Goal: Information Seeking & Learning: Learn about a topic

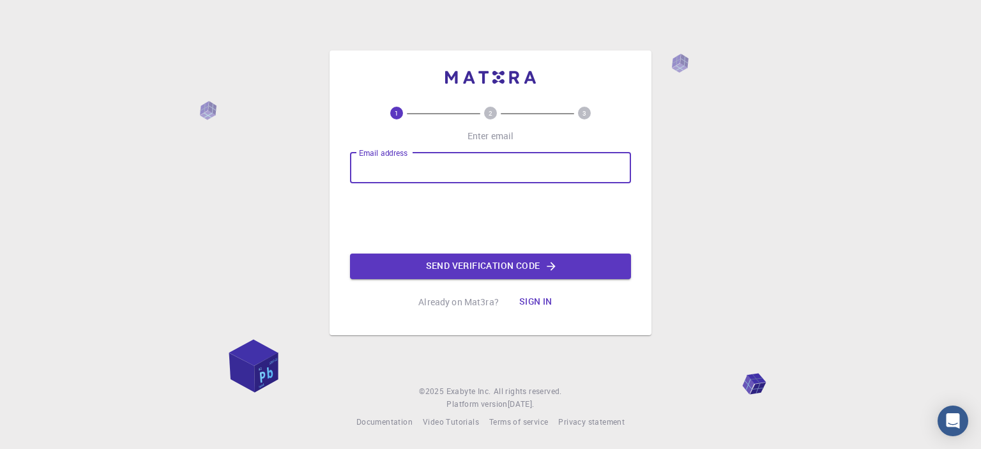
type input "[EMAIL_ADDRESS][DOMAIN_NAME]"
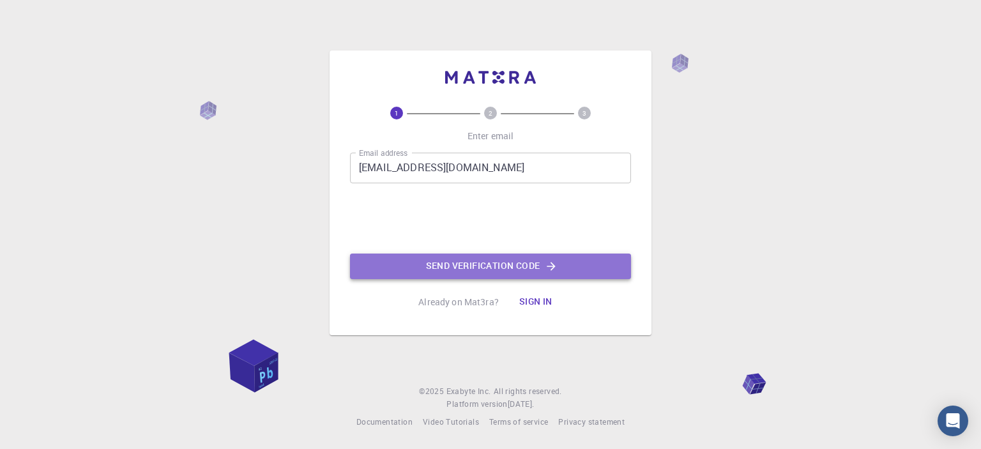
click at [394, 266] on button "Send verification code" at bounding box center [490, 267] width 281 height 26
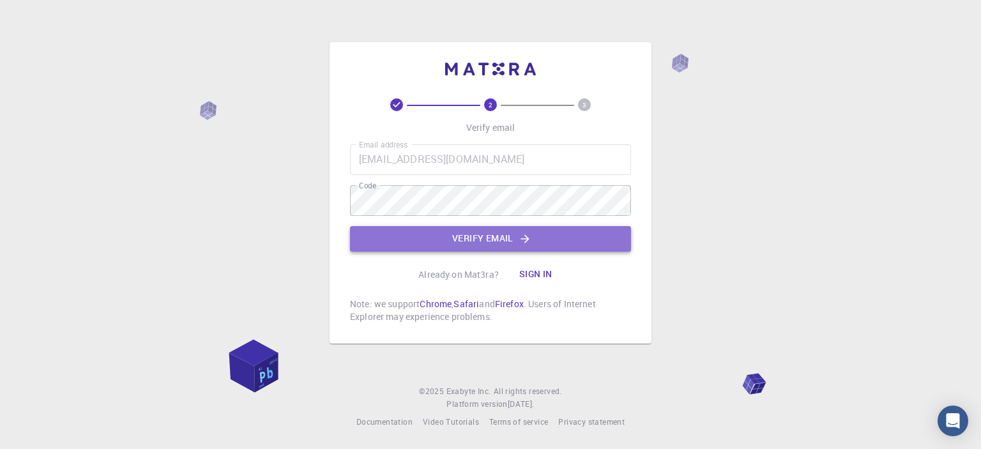
click at [532, 240] on icon "button" at bounding box center [525, 239] width 13 height 13
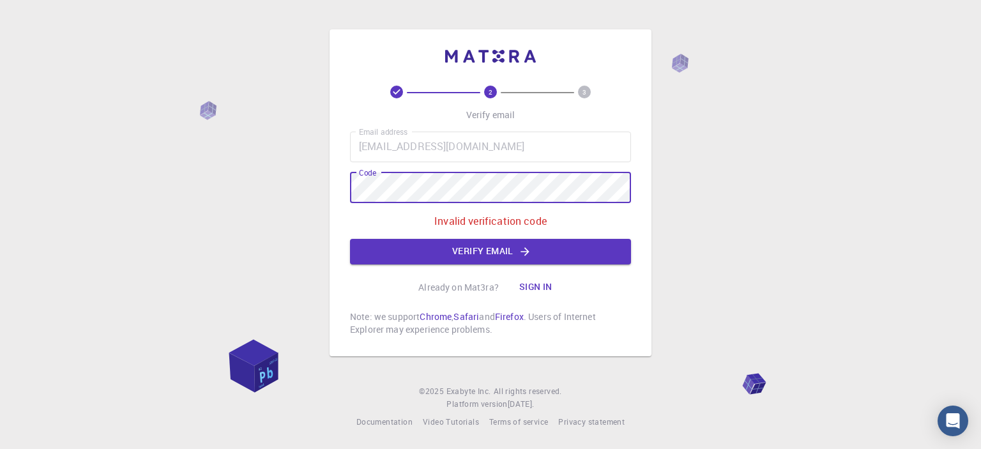
click at [222, 166] on div "2 3 Verify email Email address [EMAIL_ADDRESS][DOMAIN_NAME] Email address Code …" at bounding box center [490, 224] width 981 height 449
click at [542, 291] on button "Sign in" at bounding box center [536, 288] width 54 height 26
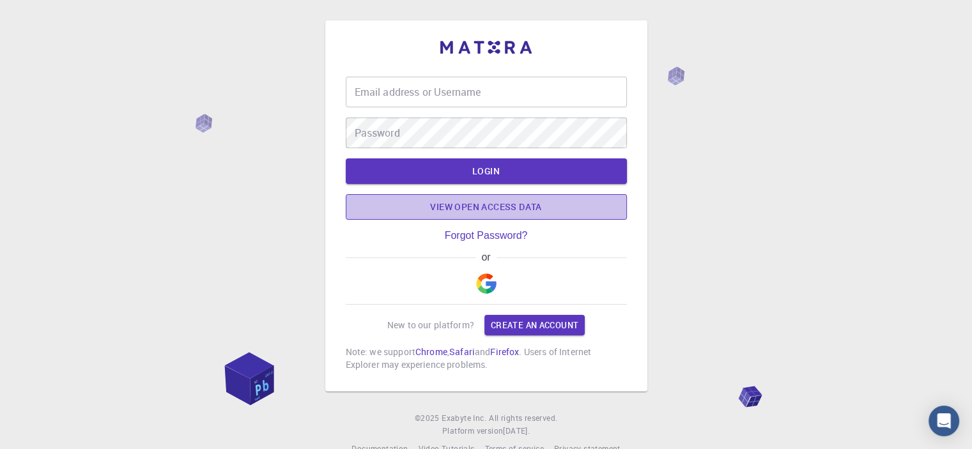
click at [432, 210] on link "View open access data" at bounding box center [486, 207] width 281 height 26
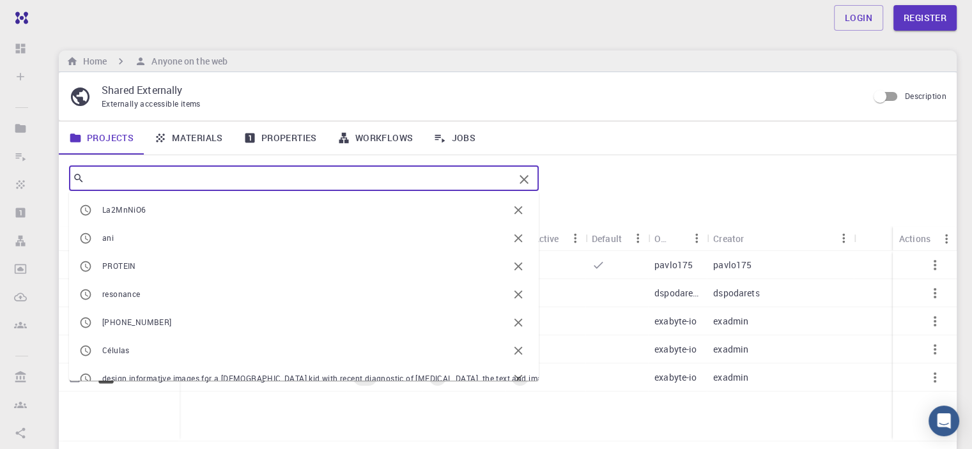
click at [118, 180] on input "text" at bounding box center [298, 178] width 429 height 18
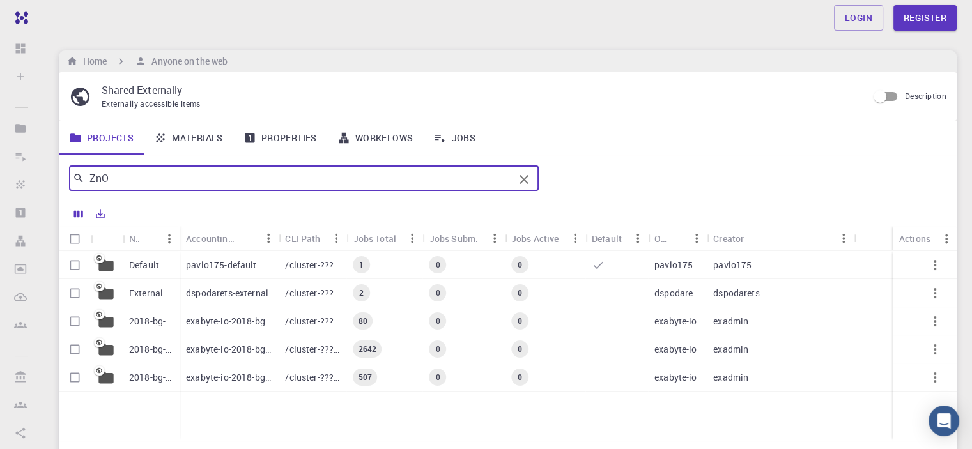
type input "ZnO"
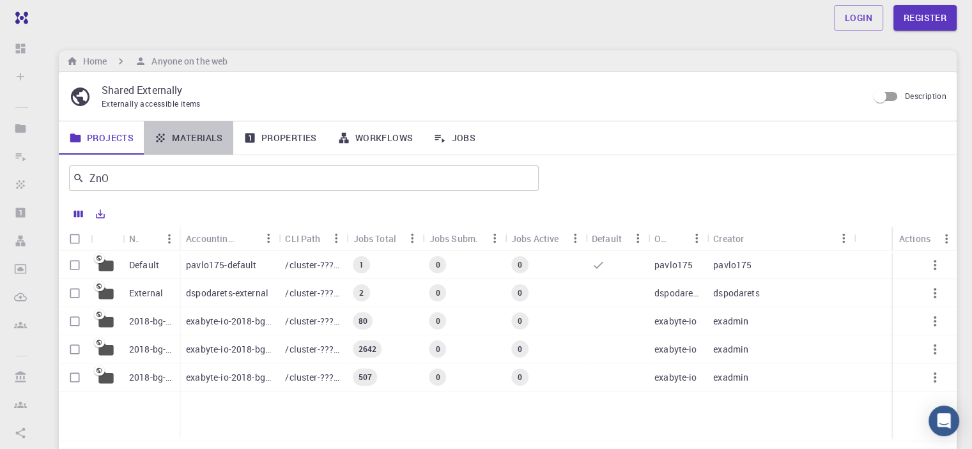
click at [175, 139] on link "Materials" at bounding box center [188, 137] width 89 height 33
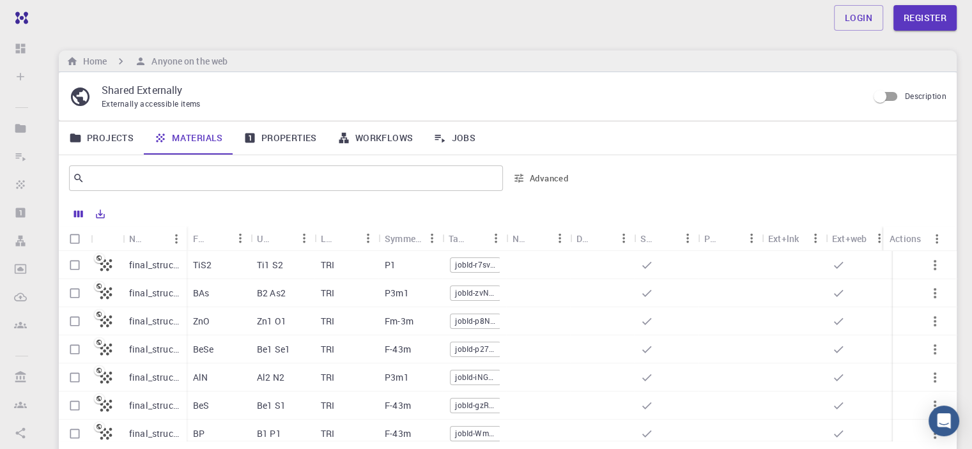
scroll to position [318, 0]
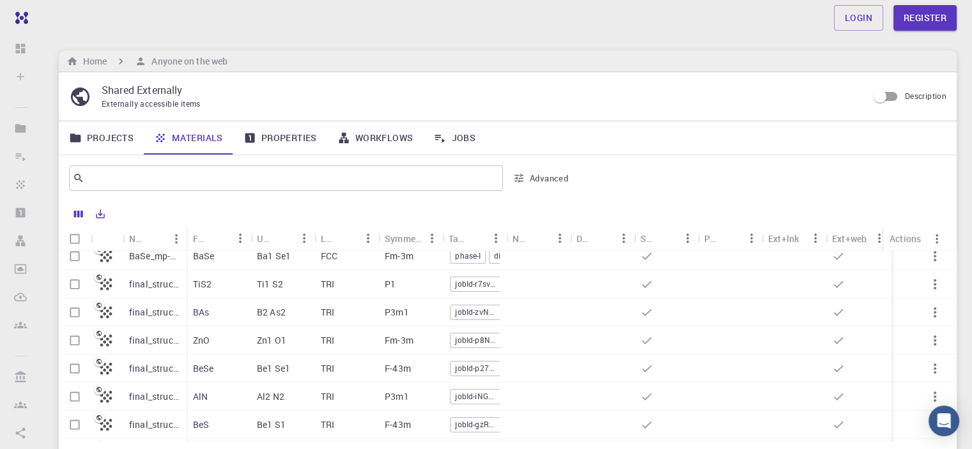
click at [202, 335] on p "ZnO" at bounding box center [201, 340] width 17 height 13
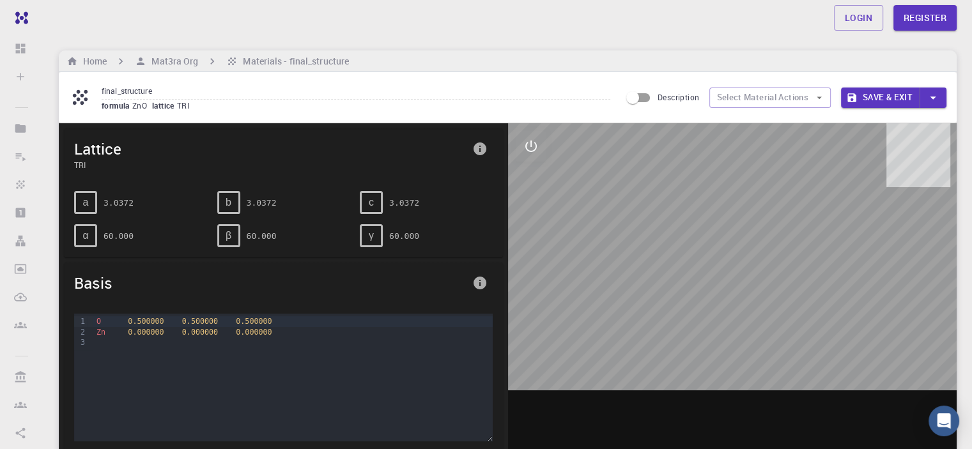
drag, startPoint x: 728, startPoint y: 253, endPoint x: 681, endPoint y: 284, distance: 56.2
click at [679, 282] on div at bounding box center [732, 321] width 449 height 397
drag, startPoint x: 767, startPoint y: 362, endPoint x: 679, endPoint y: 352, distance: 88.1
click at [709, 375] on div at bounding box center [732, 321] width 449 height 397
click at [82, 206] on div "a" at bounding box center [85, 202] width 23 height 23
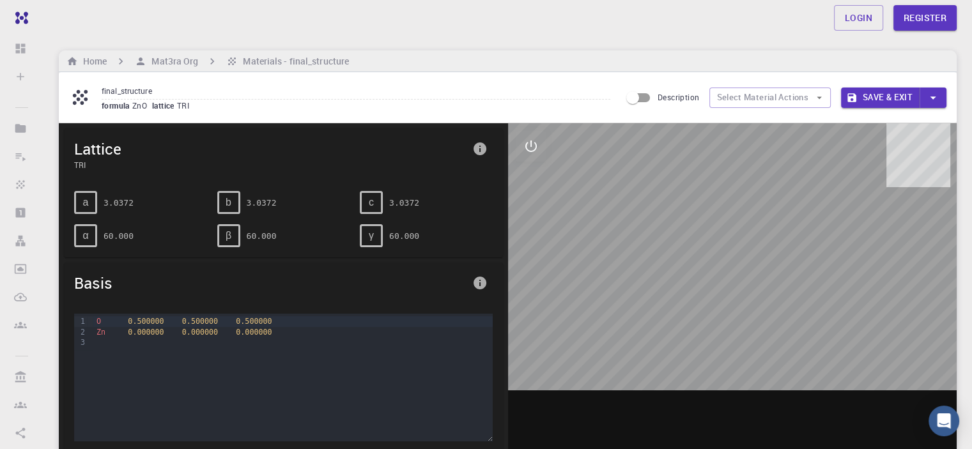
click at [81, 232] on div "α" at bounding box center [85, 235] width 23 height 23
click at [226, 200] on span "b" at bounding box center [229, 203] width 6 height 12
drag, startPoint x: 238, startPoint y: 262, endPoint x: 414, endPoint y: 249, distance: 176.2
click at [240, 263] on div "Basis" at bounding box center [283, 283] width 439 height 41
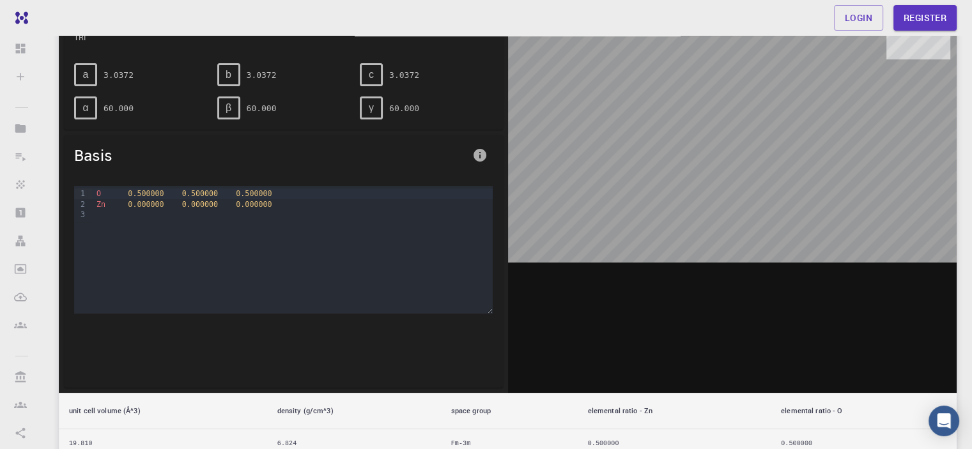
scroll to position [64, 0]
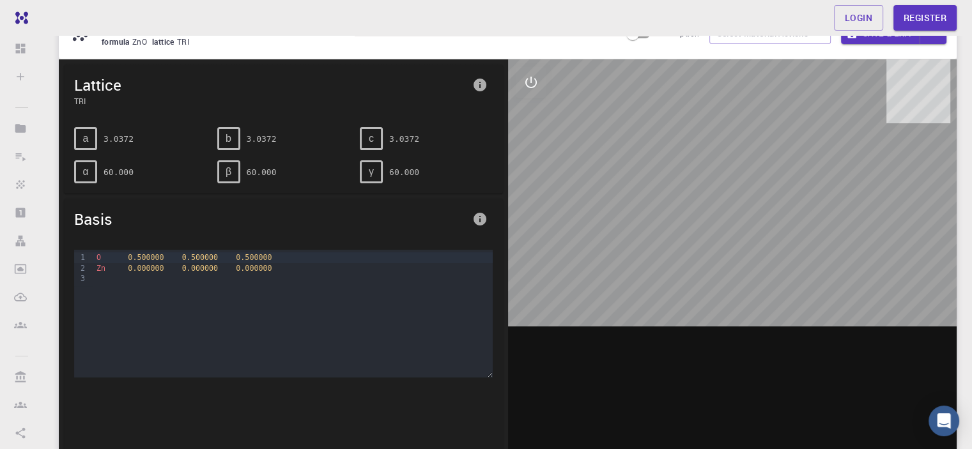
click at [732, 196] on div at bounding box center [732, 257] width 449 height 397
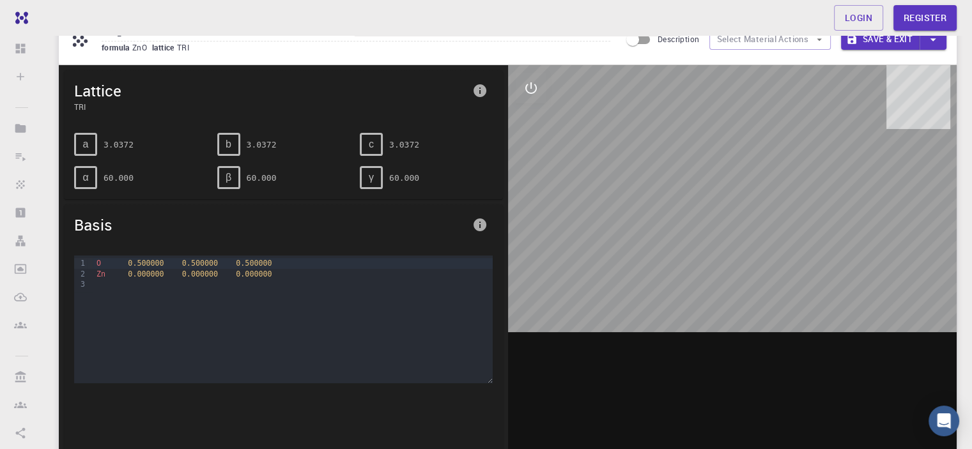
scroll to position [128, 0]
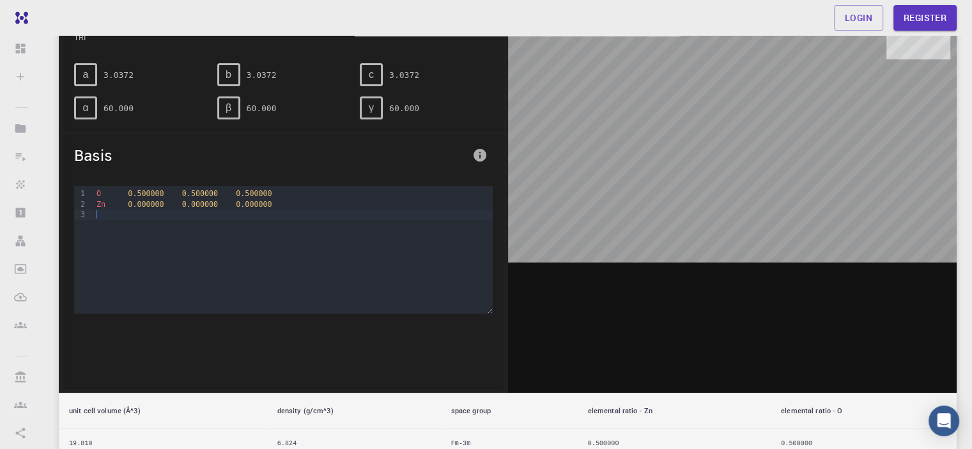
drag, startPoint x: 769, startPoint y: 234, endPoint x: 359, endPoint y: 261, distance: 411.0
click at [363, 261] on div "Lattice TRI a 3.0372 b 3.0372 c 3.0372 α 60.000 β 60.000 γ 60.000 Basis 9 1 2 3…" at bounding box center [508, 228] width 898 height 464
click at [120, 210] on div at bounding box center [292, 215] width 399 height 10
click at [132, 201] on span "0.000000" at bounding box center [146, 204] width 36 height 9
click at [133, 201] on span "0.000000" at bounding box center [146, 204] width 36 height 9
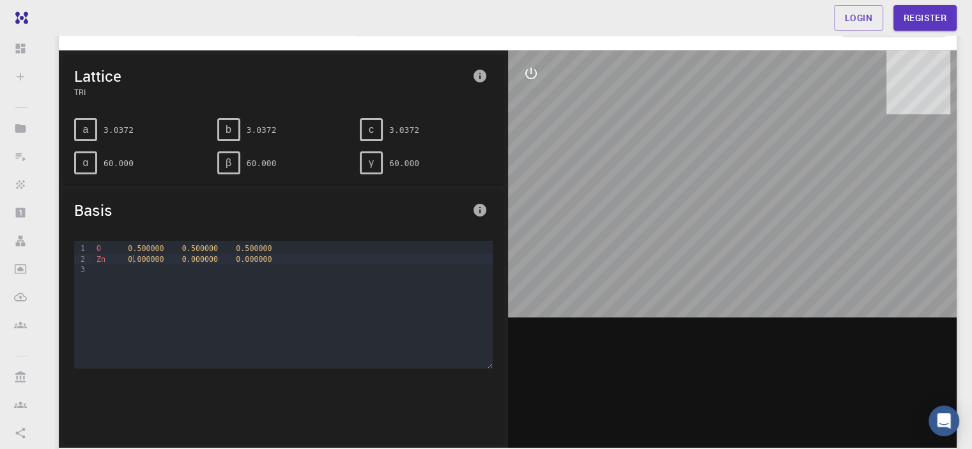
scroll to position [0, 0]
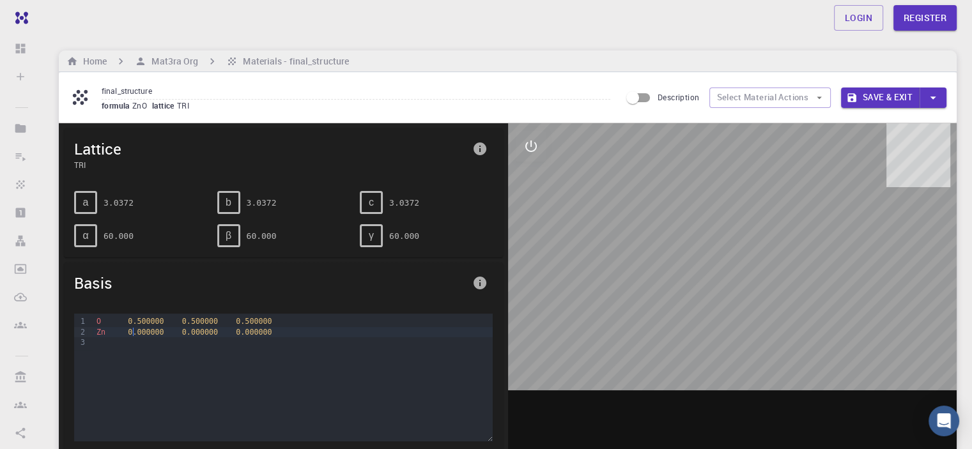
click at [486, 280] on icon "info" at bounding box center [479, 282] width 15 height 15
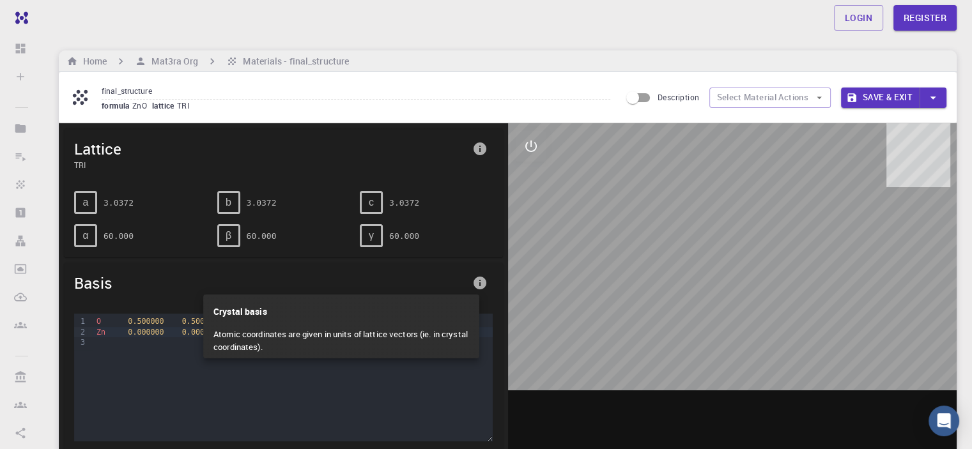
click at [485, 280] on div at bounding box center [486, 224] width 972 height 449
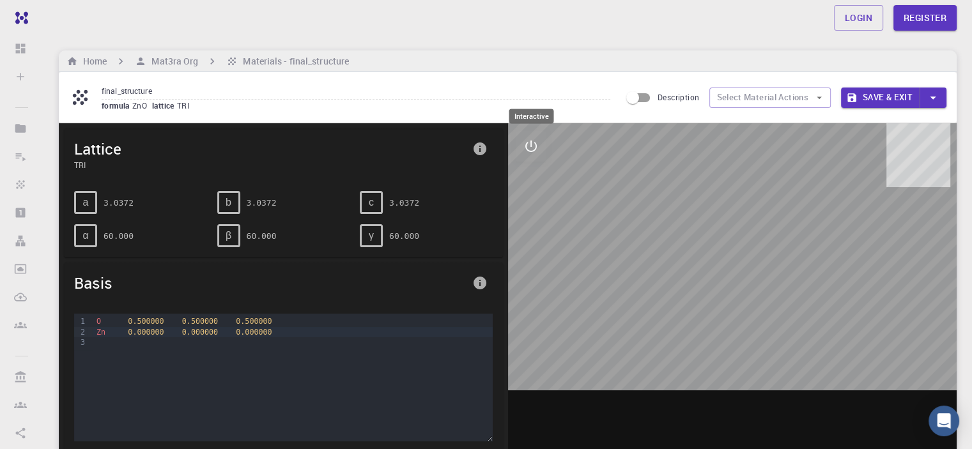
click at [529, 142] on icon "interactive" at bounding box center [530, 146] width 15 height 15
click at [535, 178] on icon "view" at bounding box center [531, 178] width 14 height 10
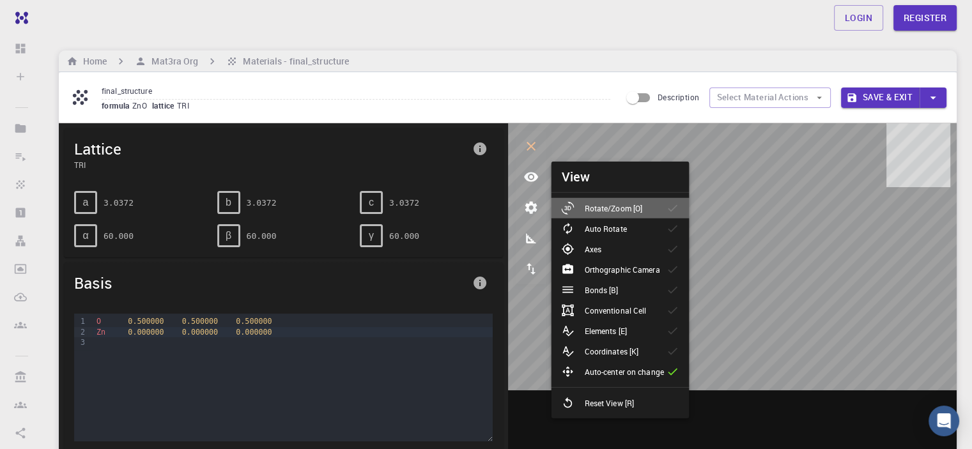
click at [645, 208] on div "Rotate/Zoom [O]" at bounding box center [606, 208] width 91 height 13
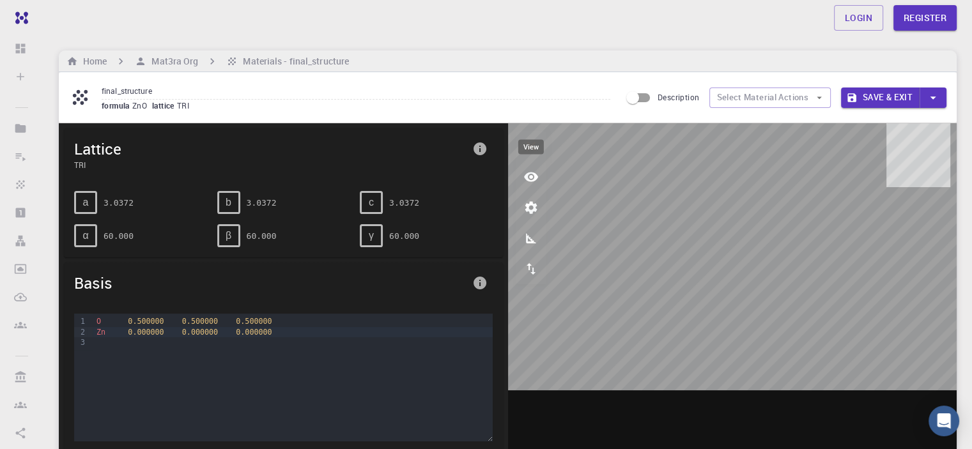
click at [531, 176] on icon "view" at bounding box center [531, 178] width 14 height 10
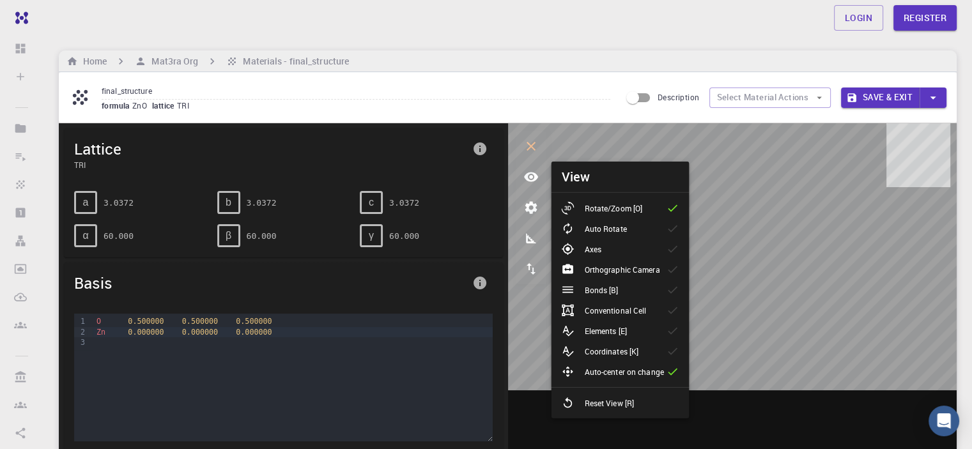
click at [654, 308] on div "Conventional Cell" at bounding box center [608, 310] width 95 height 13
click at [593, 287] on p "Bonds [B]" at bounding box center [601, 290] width 34 height 12
click at [607, 268] on p "Orthographic Camera" at bounding box center [621, 270] width 75 height 12
click at [607, 269] on p "Orthographic Camera" at bounding box center [621, 270] width 75 height 12
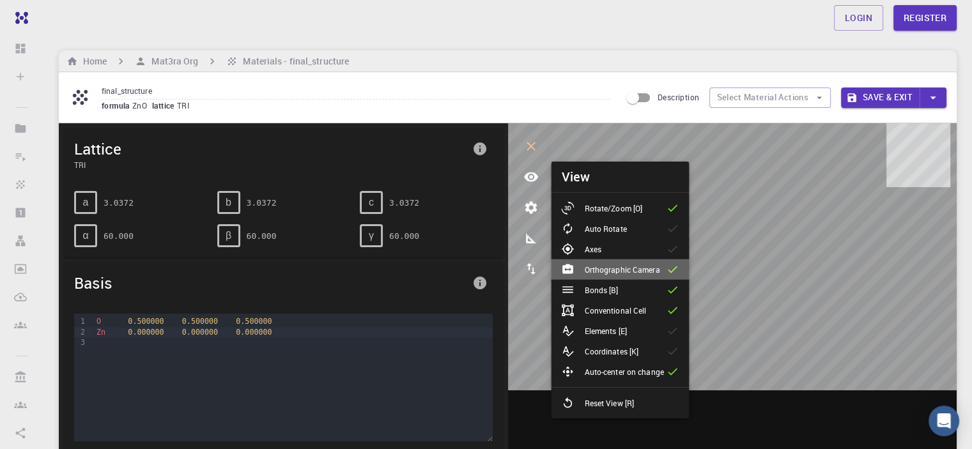
click at [607, 270] on p "Orthographic Camera" at bounding box center [621, 270] width 75 height 12
click at [156, 329] on span "0.000000" at bounding box center [146, 332] width 36 height 9
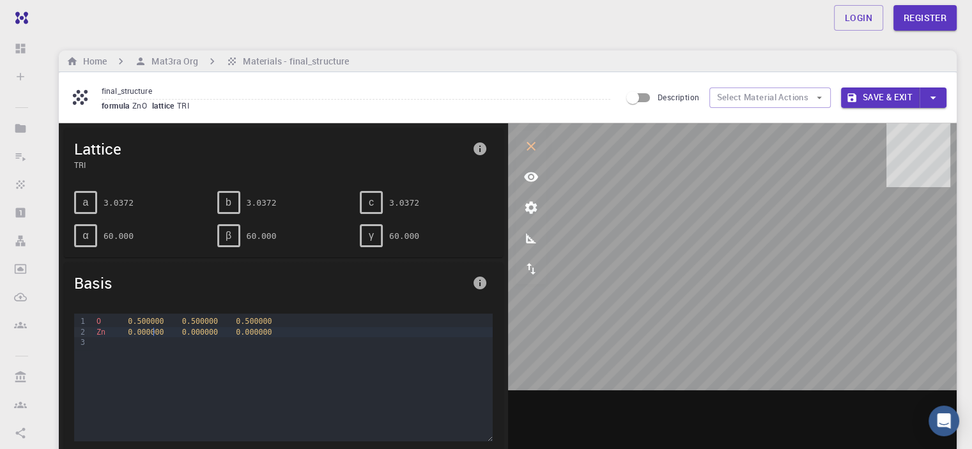
drag, startPoint x: 154, startPoint y: 329, endPoint x: 192, endPoint y: 331, distance: 37.7
click at [161, 329] on div "Zn 0.000000 0.000000 0.000000" at bounding box center [292, 332] width 399 height 10
click at [527, 237] on icon "measurements" at bounding box center [531, 238] width 10 height 10
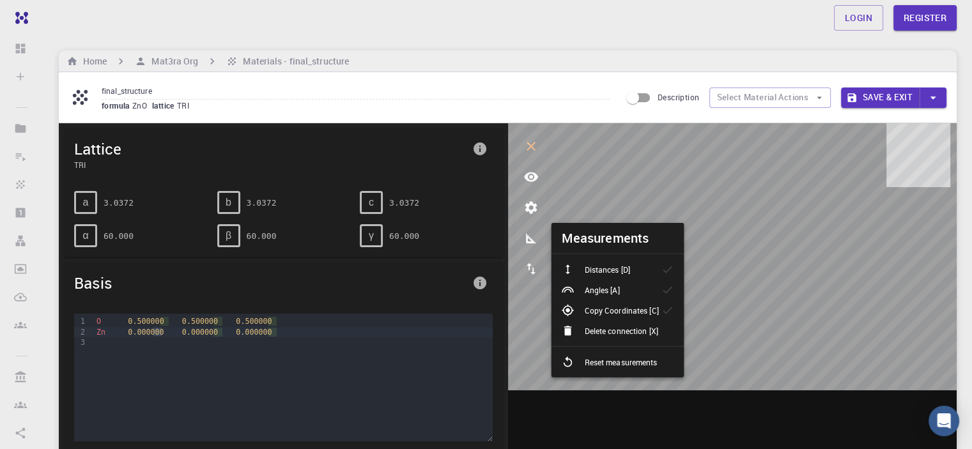
click at [611, 261] on li "Distances [D]" at bounding box center [617, 269] width 133 height 20
click at [616, 286] on p "Angles [A]" at bounding box center [601, 290] width 35 height 12
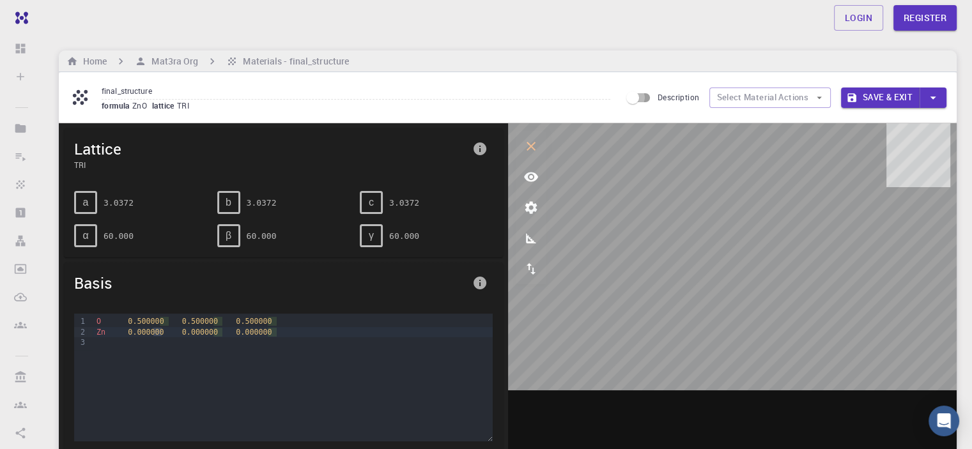
click at [629, 99] on input "Description" at bounding box center [632, 98] width 73 height 24
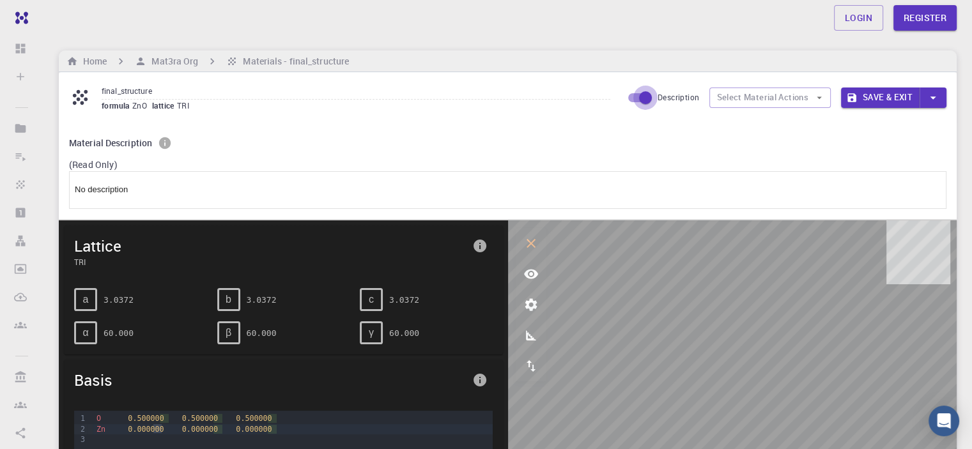
click at [629, 99] on input "Description" at bounding box center [645, 98] width 73 height 24
checkbox input "false"
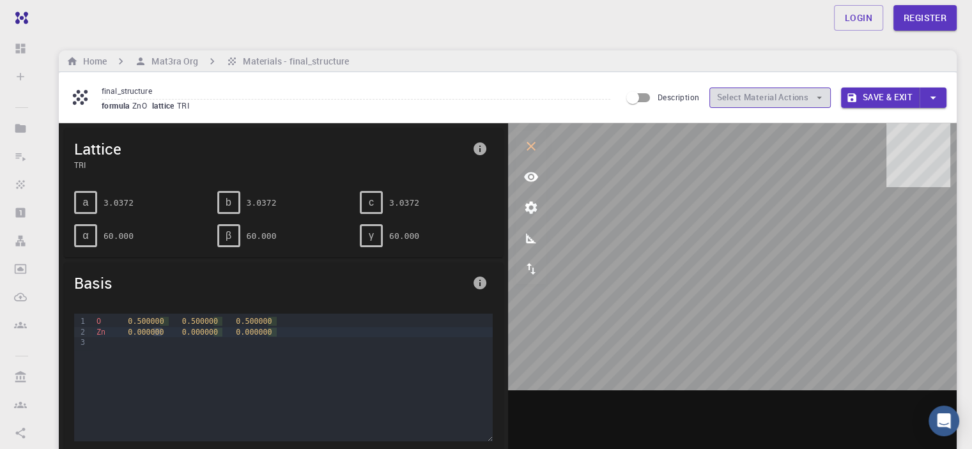
click at [734, 94] on button "Select Material Actions" at bounding box center [769, 98] width 121 height 20
